Goal: Task Accomplishment & Management: Manage account settings

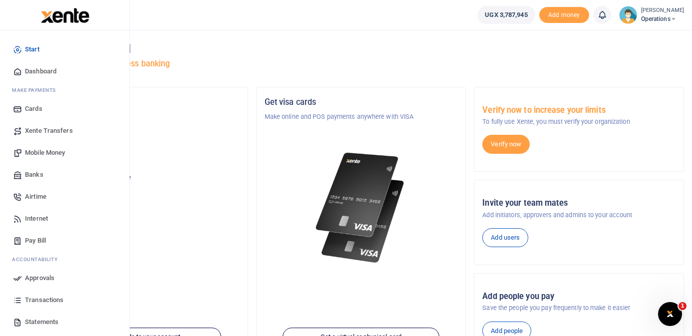
click at [40, 72] on span "Dashboard" at bounding box center [40, 71] width 31 height 10
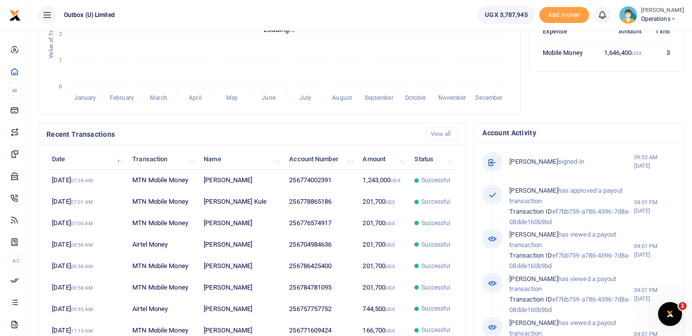
scroll to position [0, 0]
click at [444, 132] on link "View all" at bounding box center [441, 133] width 31 height 13
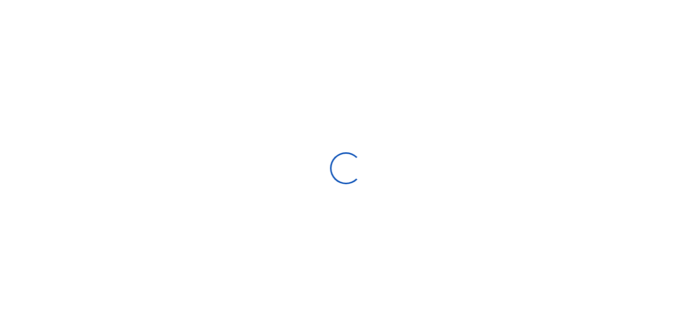
select select
type input "[DATE] - [DATE]"
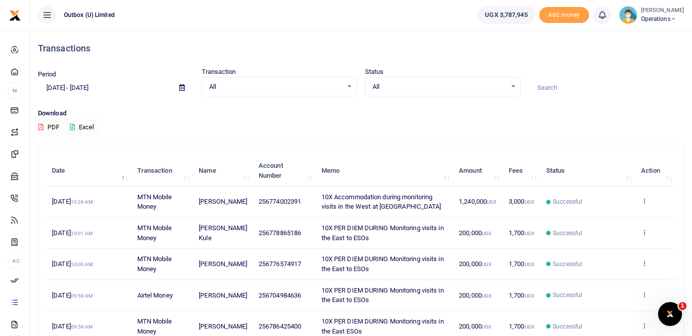
click at [85, 126] on button "Excel" at bounding box center [81, 127] width 41 height 17
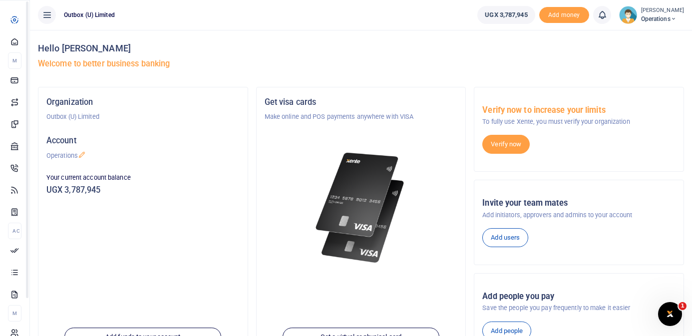
click at [15, 46] on icon at bounding box center [14, 41] width 9 height 9
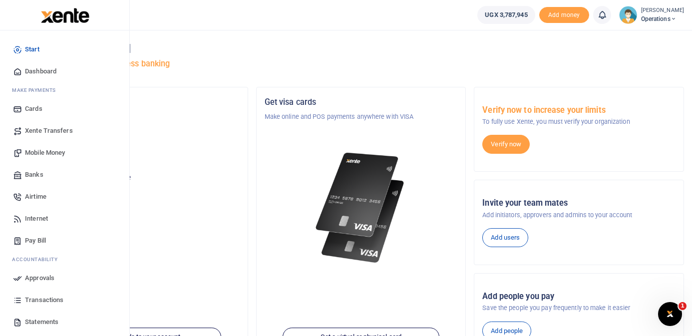
click at [36, 71] on span "Dashboard" at bounding box center [40, 71] width 31 height 10
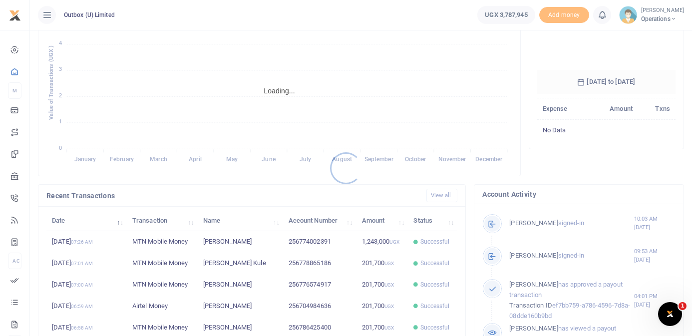
scroll to position [158, 0]
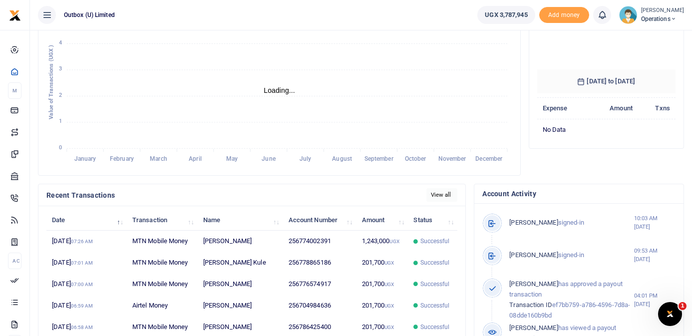
click at [444, 198] on link "View all" at bounding box center [441, 194] width 31 height 13
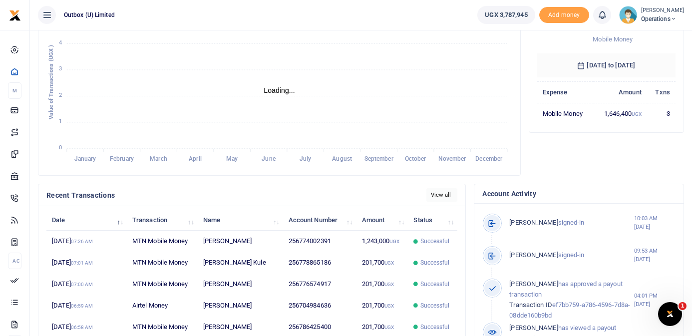
scroll to position [140, 138]
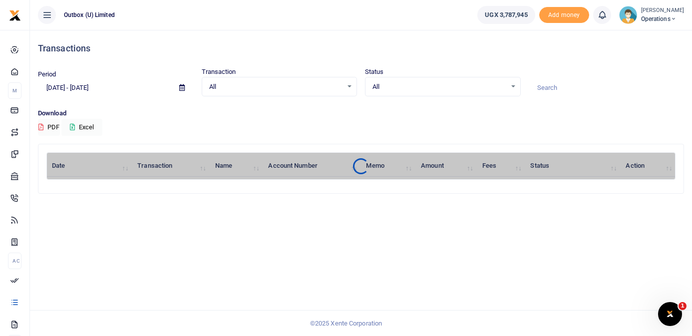
click at [182, 87] on icon at bounding box center [181, 87] width 5 height 6
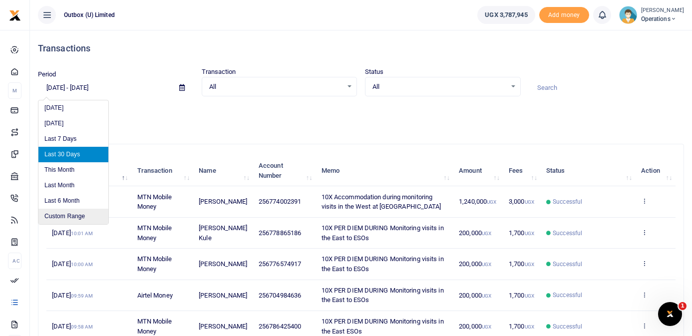
click at [80, 213] on li "Custom Range" at bounding box center [73, 216] width 70 height 15
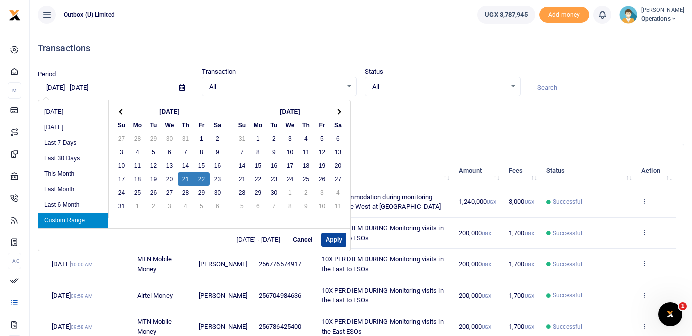
click at [333, 240] on button "Apply" at bounding box center [333, 240] width 25 height 14
type input "08/21/2025 - 08/22/2025"
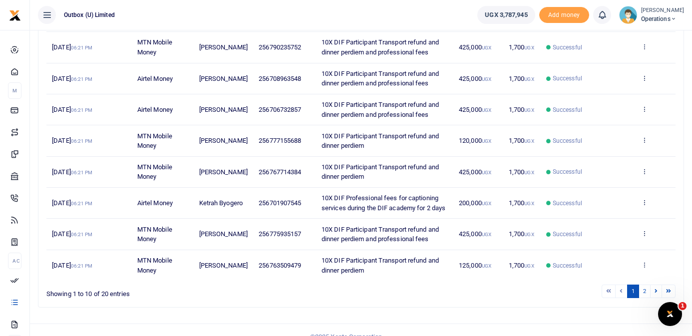
scroll to position [230, 0]
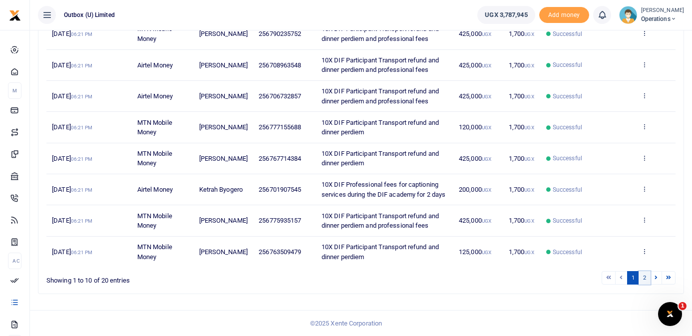
click at [646, 278] on link "2" at bounding box center [645, 277] width 12 height 13
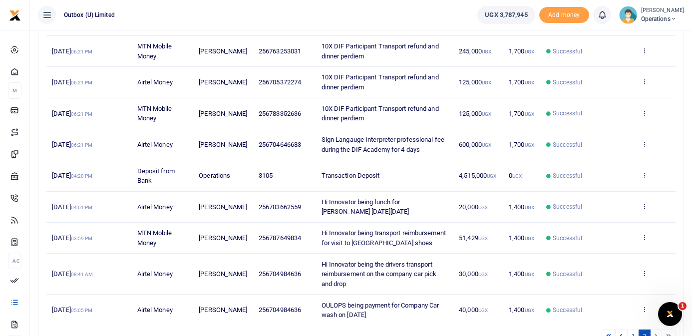
scroll to position [189, 0]
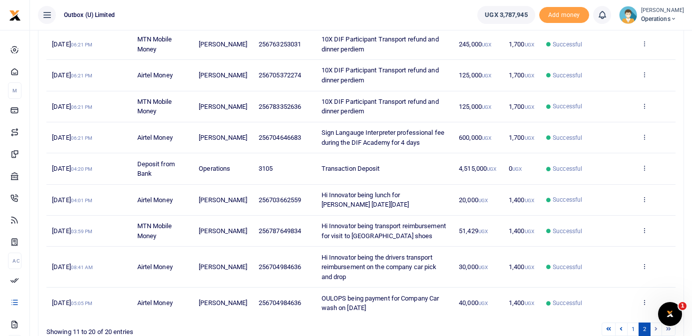
click at [371, 202] on span "Hi Innovator being lunch for Godwin on Wednesday 20th Aug 2025" at bounding box center [366, 199] width 88 height 17
click at [645, 198] on icon at bounding box center [644, 199] width 6 height 7
click at [616, 212] on link "View details" at bounding box center [608, 216] width 79 height 14
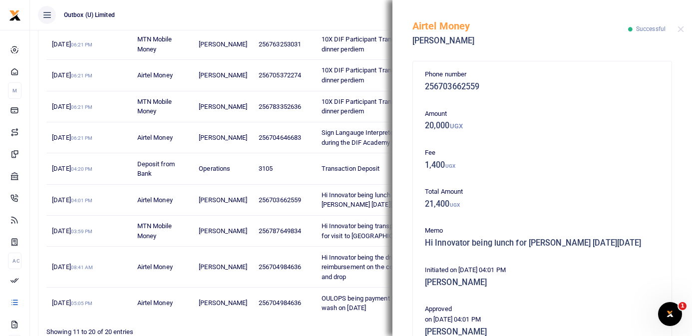
scroll to position [205, 0]
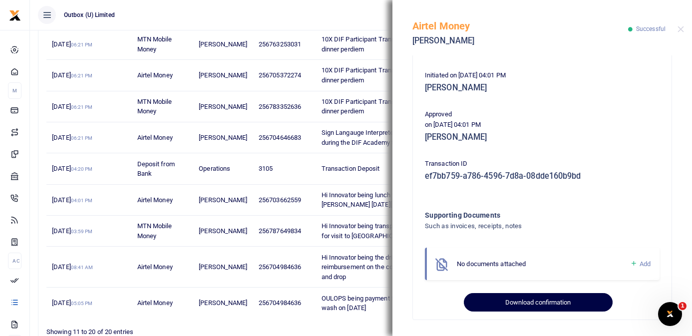
click at [541, 300] on button "Download confirmation" at bounding box center [538, 302] width 148 height 19
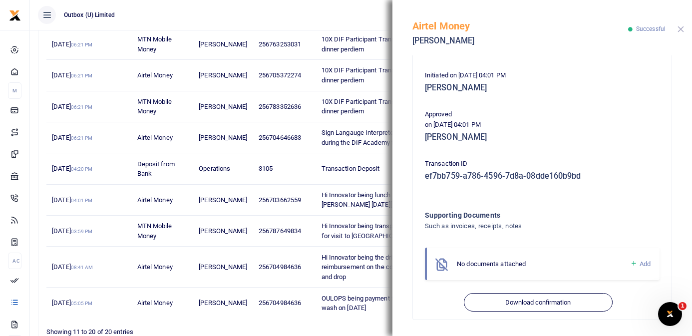
click at [681, 29] on button "Close" at bounding box center [680, 29] width 6 height 6
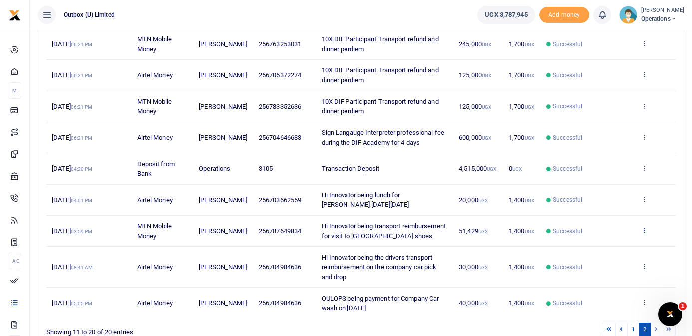
click at [645, 232] on icon at bounding box center [644, 230] width 6 height 7
click at [612, 249] on link "View details" at bounding box center [608, 252] width 79 height 14
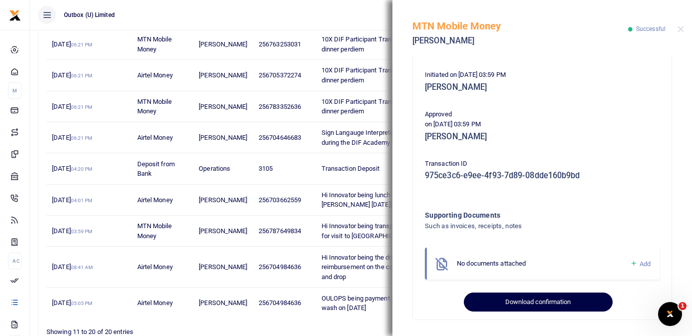
click at [555, 301] on button "Download confirmation" at bounding box center [538, 302] width 148 height 19
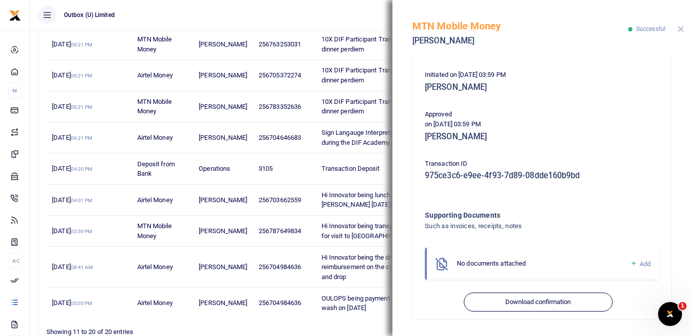
click at [680, 28] on button "Close" at bounding box center [680, 29] width 6 height 6
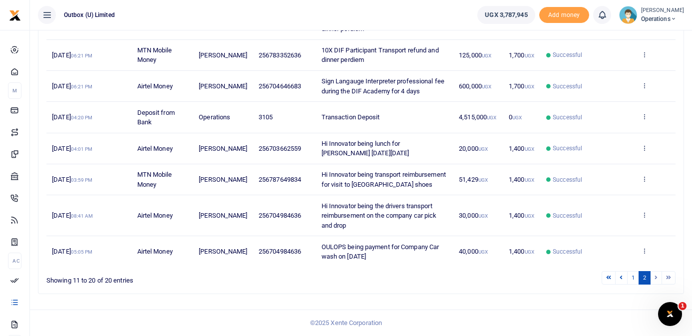
scroll to position [250, 0]
click at [644, 215] on icon at bounding box center [644, 214] width 6 height 7
click at [607, 235] on link "View details" at bounding box center [608, 242] width 79 height 14
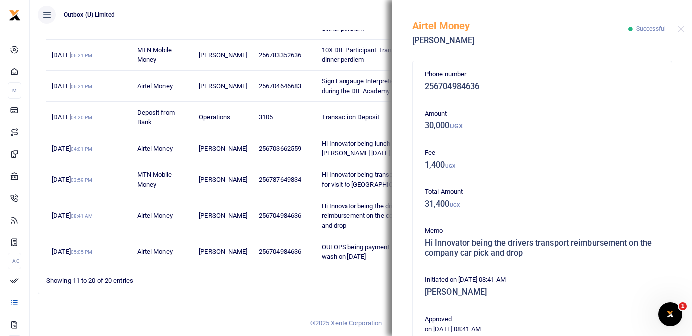
scroll to position [205, 0]
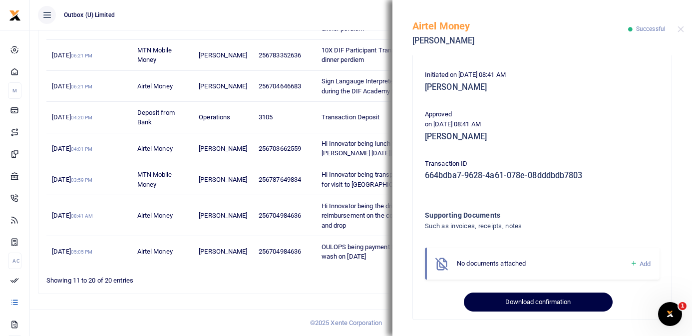
click at [558, 298] on button "Download confirmation" at bounding box center [538, 302] width 148 height 19
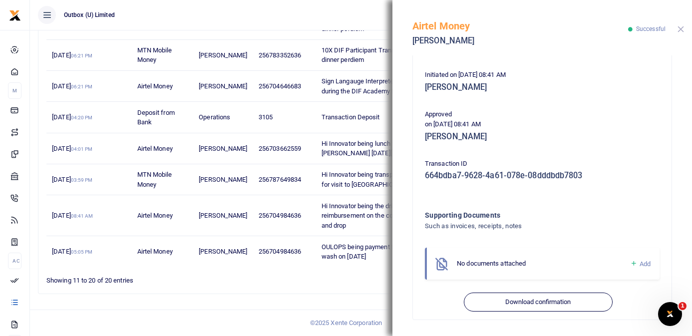
click at [679, 29] on button "Close" at bounding box center [680, 29] width 6 height 6
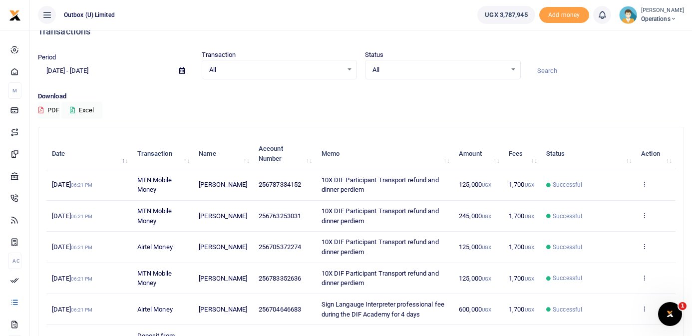
scroll to position [0, 0]
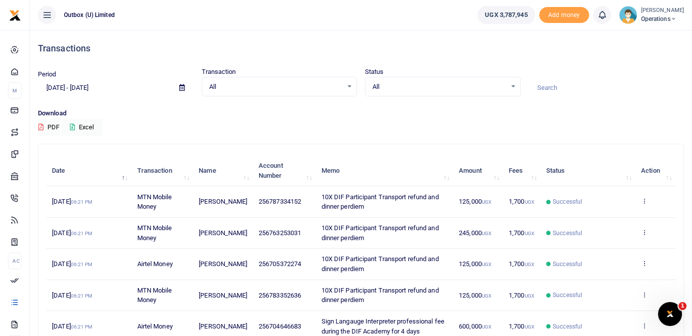
click at [183, 85] on icon at bounding box center [181, 87] width 5 height 6
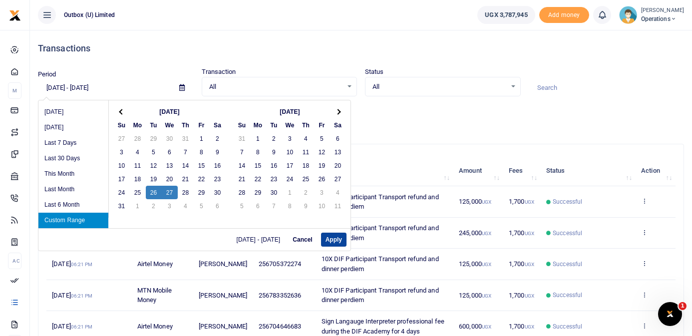
click at [335, 242] on button "Apply" at bounding box center [333, 240] width 25 height 14
type input "08/26/2025 - 08/27/2025"
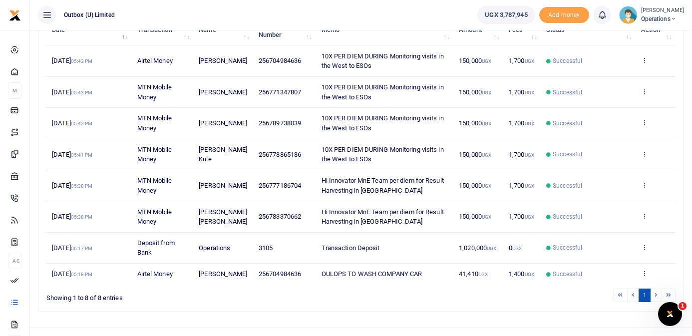
scroll to position [147, 0]
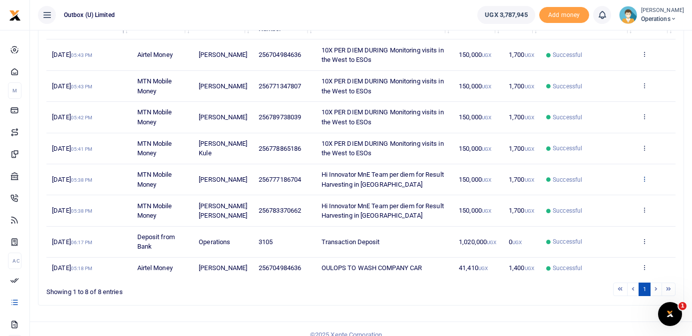
click at [647, 182] on icon at bounding box center [644, 178] width 6 height 7
click at [615, 196] on link "View details" at bounding box center [608, 196] width 79 height 14
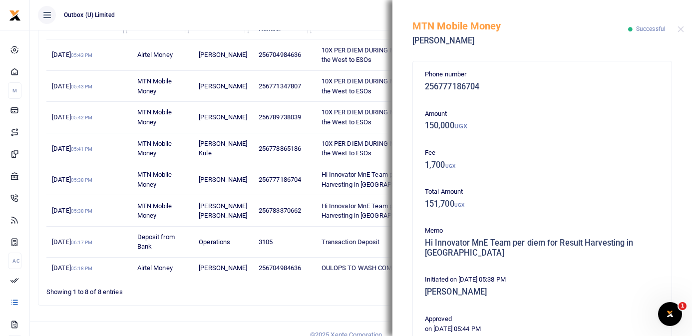
scroll to position [195, 0]
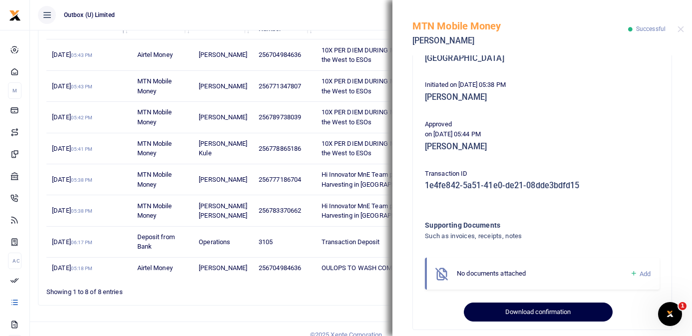
click at [538, 304] on button "Download confirmation" at bounding box center [538, 312] width 148 height 19
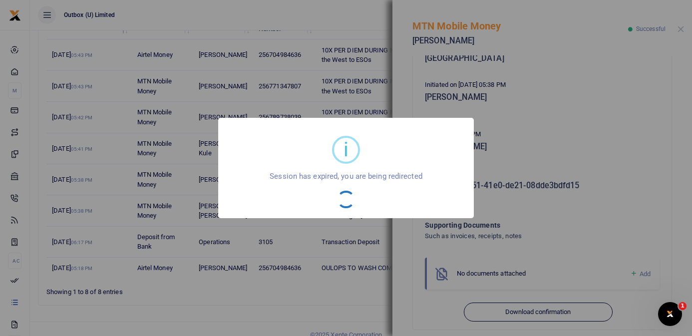
click at [682, 29] on div "i × Session has expired, you are being redirected OK No Cancel" at bounding box center [346, 168] width 692 height 336
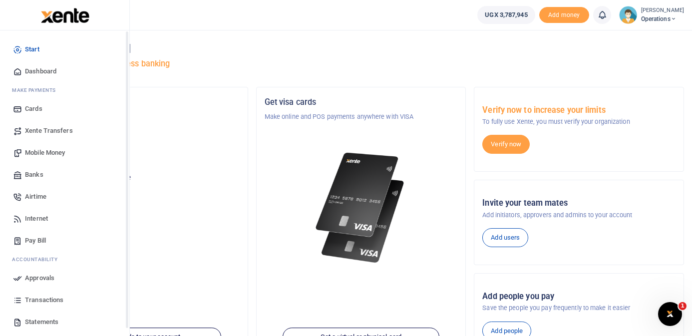
click at [26, 69] on span "Dashboard" at bounding box center [40, 71] width 31 height 10
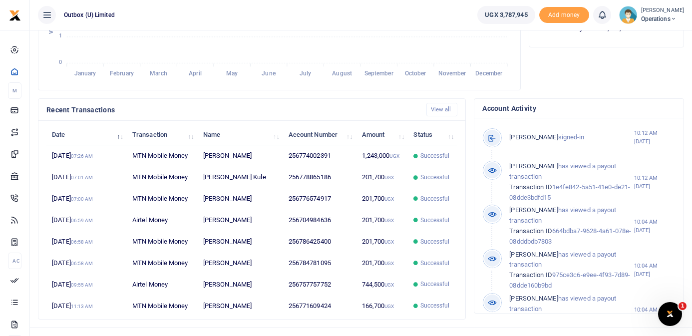
scroll to position [0, 0]
click at [439, 109] on link "View all" at bounding box center [441, 109] width 31 height 13
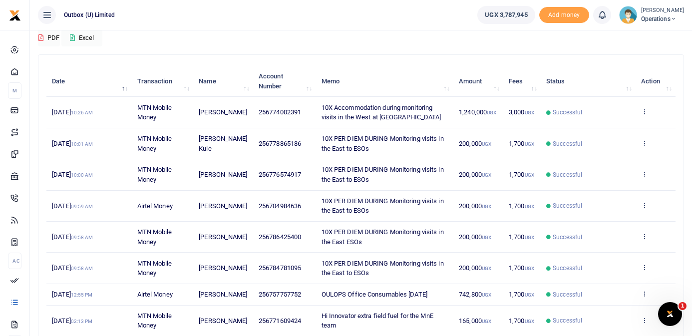
scroll to position [230, 0]
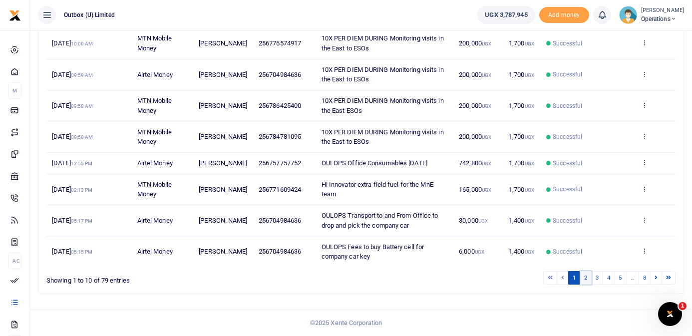
click at [586, 279] on link "2" at bounding box center [586, 277] width 12 height 13
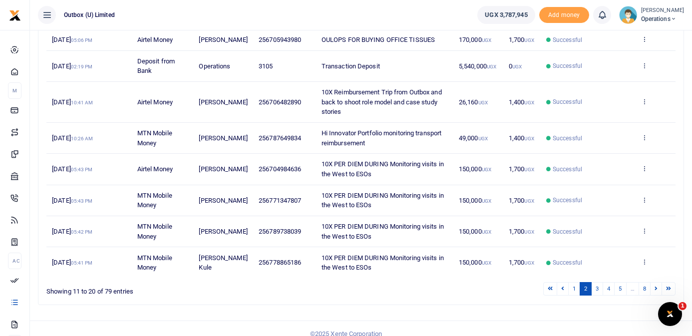
scroll to position [240, 0]
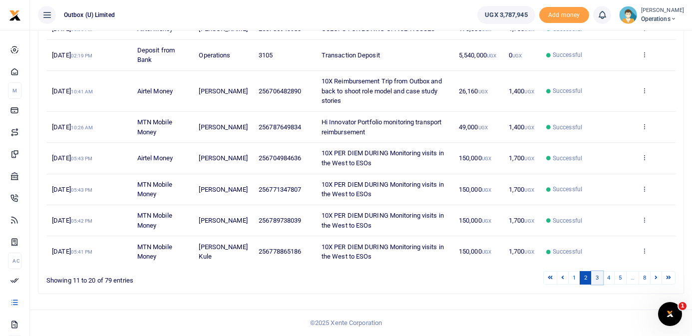
click at [596, 278] on link "3" at bounding box center [597, 277] width 12 height 13
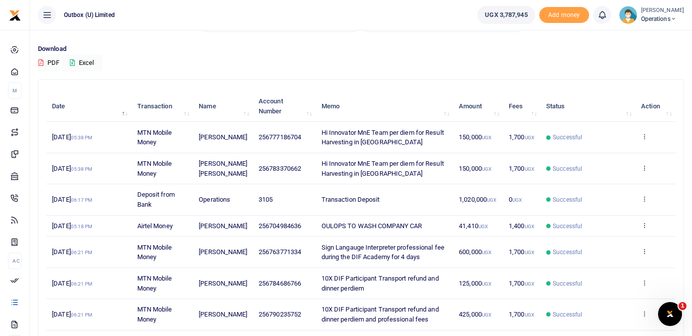
scroll to position [63, 0]
click at [645, 169] on icon at bounding box center [644, 168] width 6 height 7
click at [611, 187] on link "View details" at bounding box center [608, 186] width 79 height 14
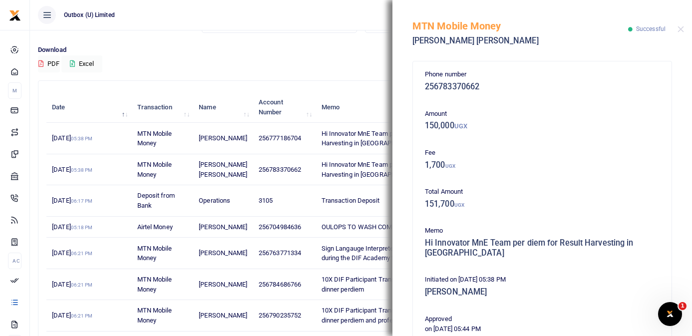
scroll to position [195, 0]
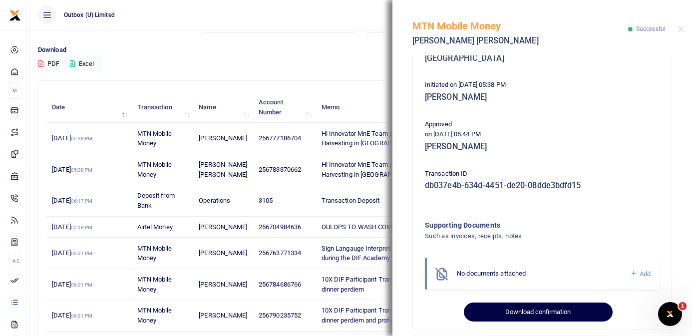
click at [544, 305] on button "Download confirmation" at bounding box center [538, 312] width 148 height 19
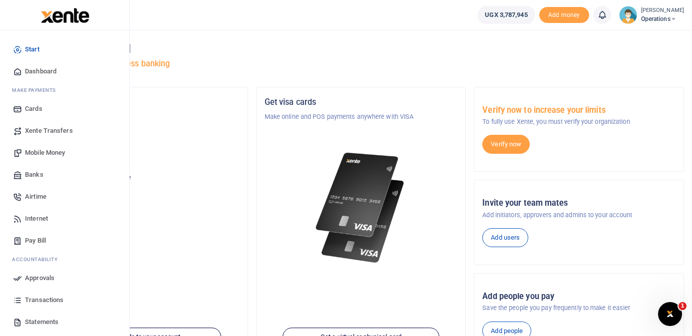
click at [35, 71] on span "Dashboard" at bounding box center [40, 71] width 31 height 10
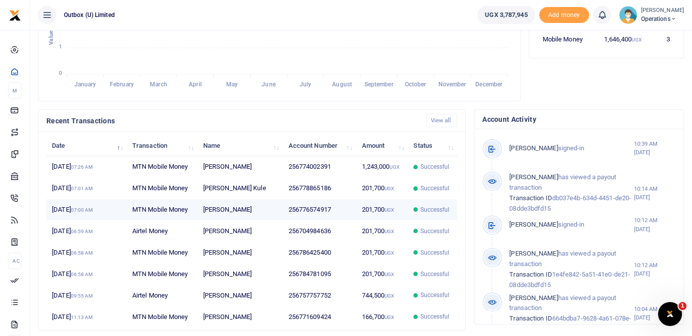
scroll to position [260, 0]
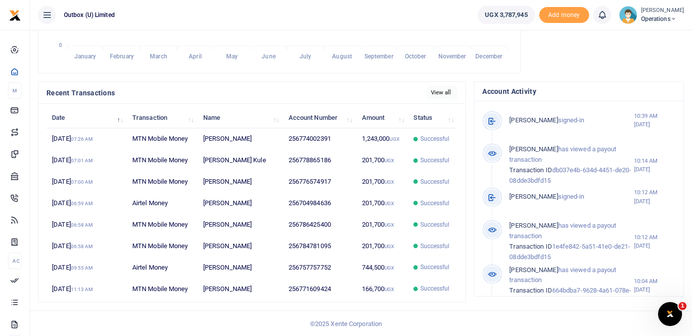
click at [441, 93] on link "View all" at bounding box center [441, 92] width 31 height 13
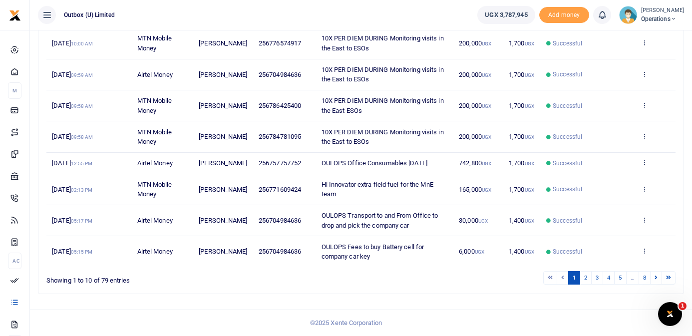
scroll to position [230, 0]
click at [646, 189] on icon at bounding box center [644, 188] width 6 height 7
click at [612, 208] on link "View details" at bounding box center [608, 215] width 79 height 14
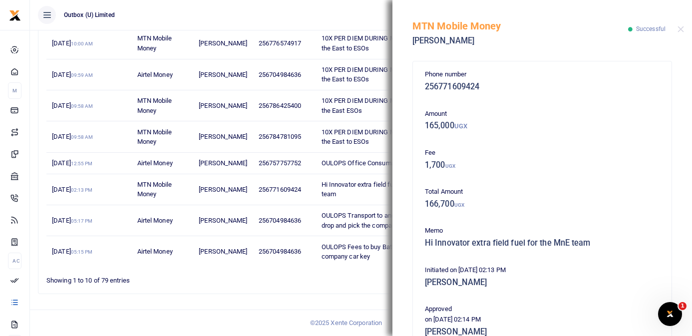
scroll to position [195, 0]
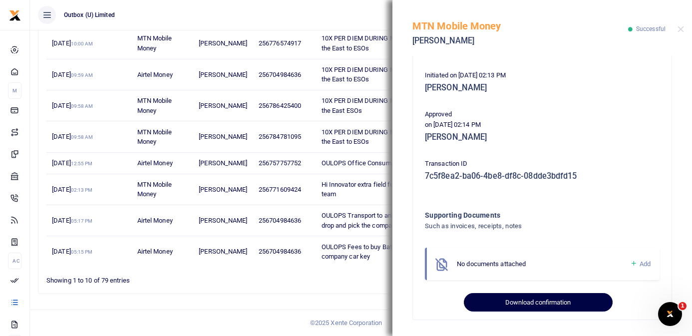
click at [519, 303] on button "Download confirmation" at bounding box center [538, 302] width 148 height 19
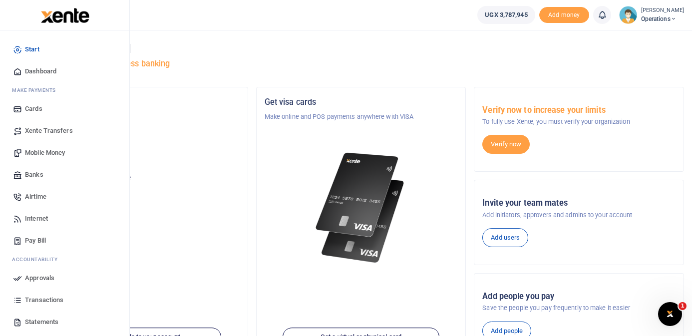
click at [40, 67] on span "Dashboard" at bounding box center [40, 71] width 31 height 10
click at [47, 70] on span "Dashboard" at bounding box center [40, 71] width 31 height 10
click at [19, 69] on icon at bounding box center [17, 71] width 9 height 9
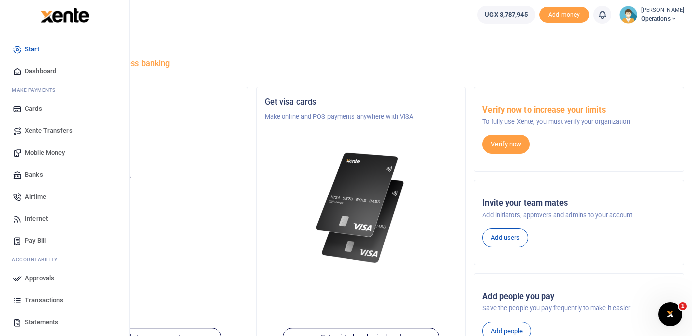
click at [19, 69] on icon at bounding box center [17, 71] width 9 height 9
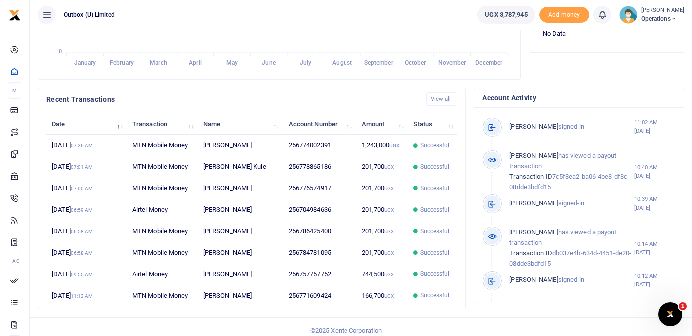
scroll to position [260, 0]
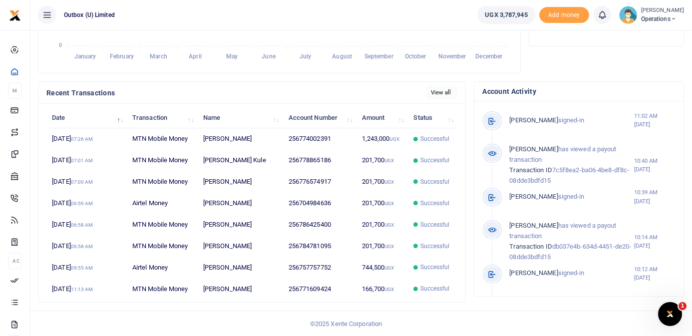
click at [446, 94] on link "View all" at bounding box center [441, 92] width 31 height 13
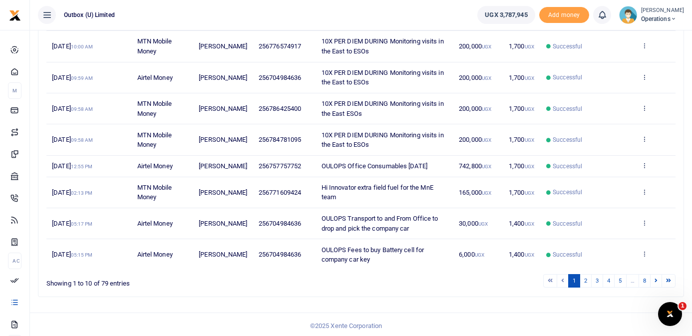
scroll to position [230, 0]
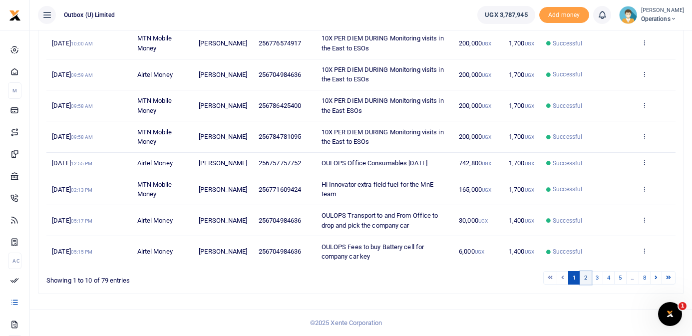
click at [583, 276] on link "2" at bounding box center [586, 277] width 12 height 13
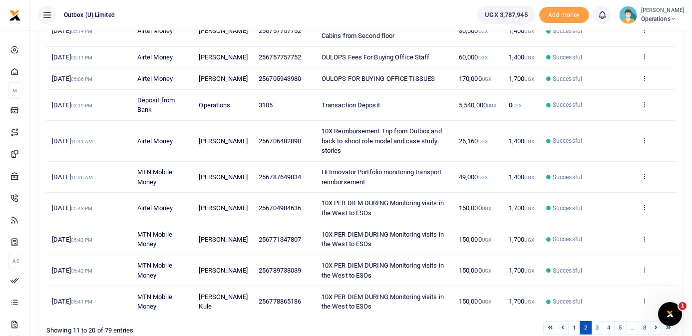
scroll to position [172, 0]
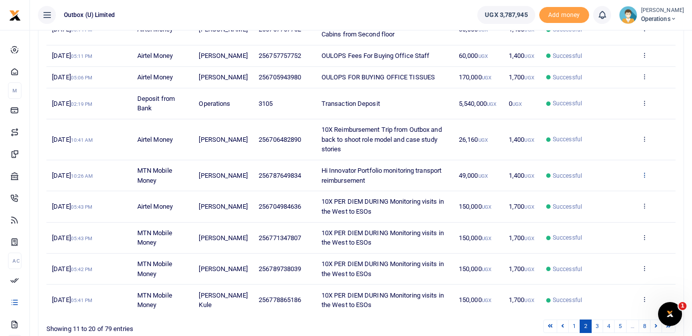
click at [645, 178] on icon at bounding box center [644, 174] width 6 height 7
click at [616, 206] on link "View details" at bounding box center [608, 206] width 79 height 14
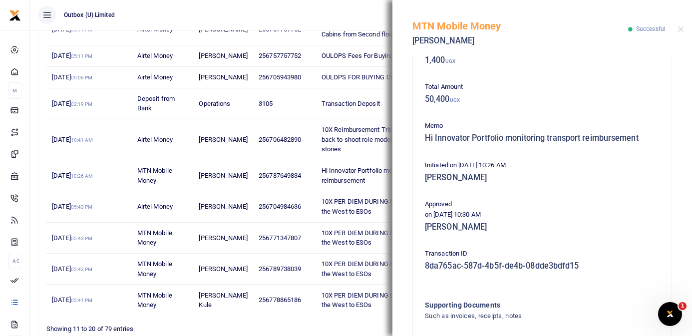
scroll to position [195, 0]
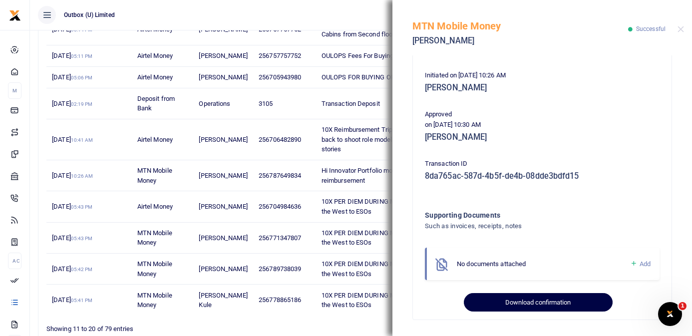
click at [511, 301] on button "Download confirmation" at bounding box center [538, 302] width 148 height 19
